Goal: Task Accomplishment & Management: Complete application form

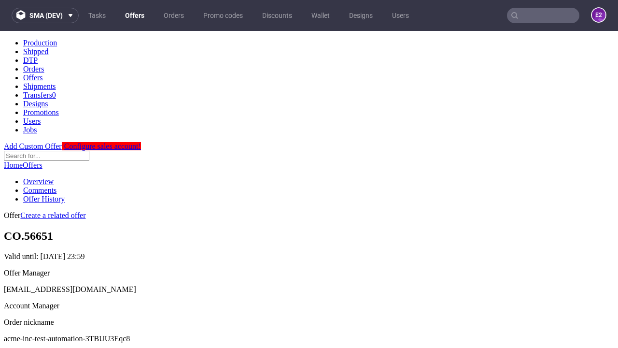
scroll to position [96, 0]
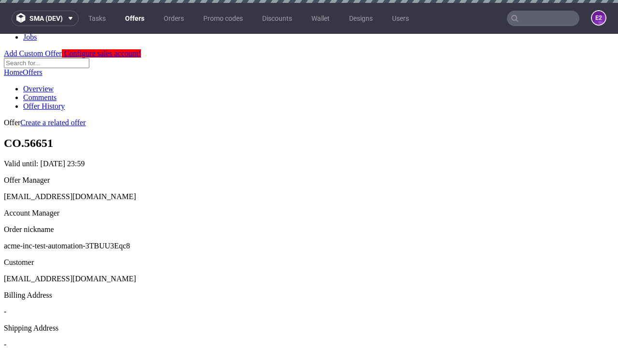
scroll to position [3, 0]
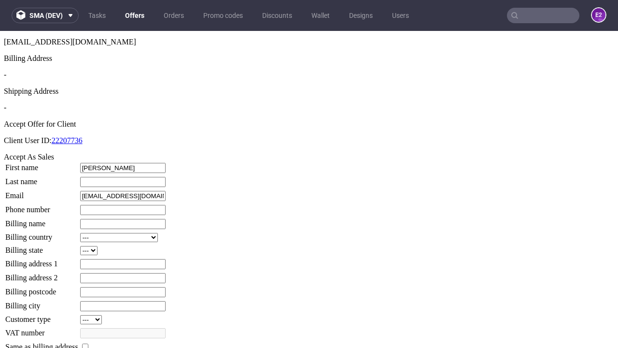
type input "[PERSON_NAME]"
type input "1509813888"
type input "[PERSON_NAME].Leffler27"
select select "13"
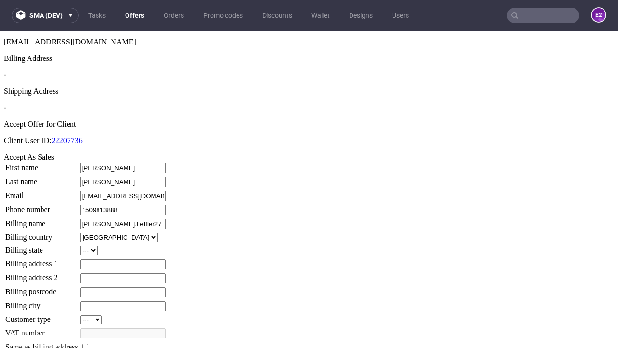
type input "[PERSON_NAME].Leffler27"
type input "3 [PERSON_NAME]"
type input "OW28 5UP"
select select "132"
type input "OW28 5UP"
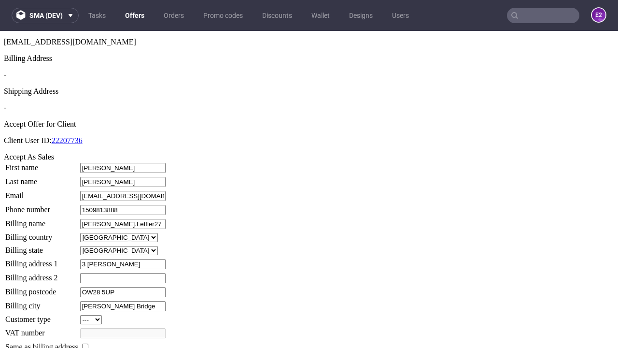
type input "[PERSON_NAME] Bridge"
click at [88, 343] on input "checkbox" at bounding box center [85, 346] width 6 height 6
checkbox input "true"
type input "[PERSON_NAME].Leffler27"
select select "13"
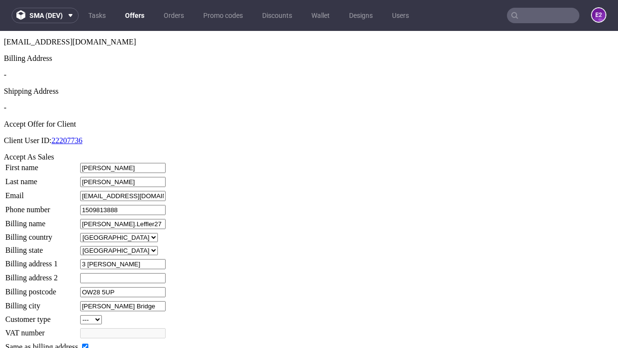
type input "3 [PERSON_NAME]"
type input "OW28 5UP"
type input "[PERSON_NAME] Bridge"
select select "132"
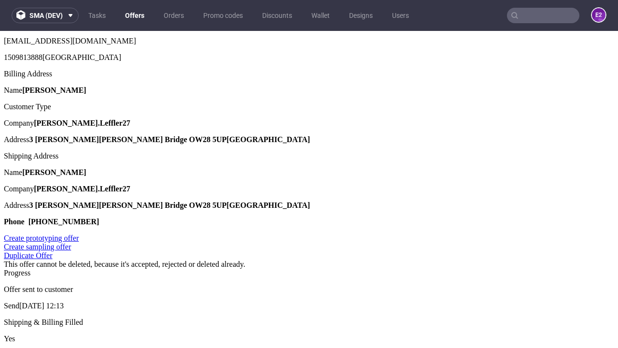
scroll to position [0, 0]
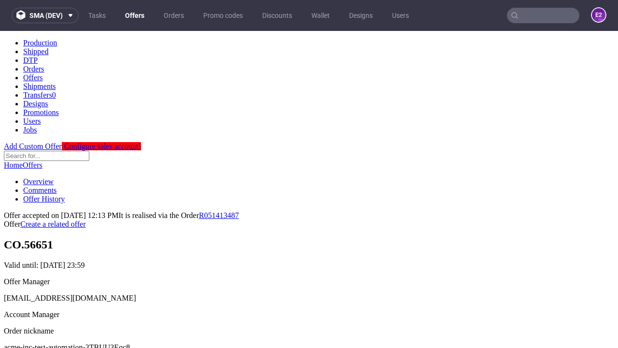
type input "[DATE]"
select select "12214305"
type input "In progress..."
